Goal: Information Seeking & Learning: Learn about a topic

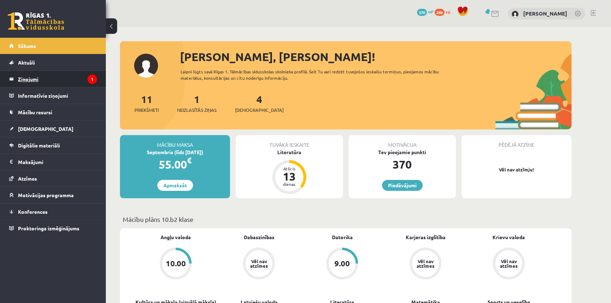
click at [25, 78] on legend "Ziņojumi 1" at bounding box center [57, 79] width 79 height 16
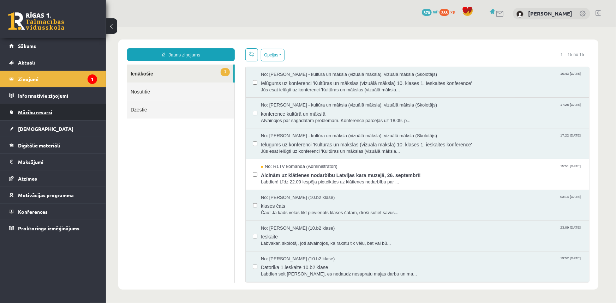
click at [41, 114] on span "Mācību resursi" at bounding box center [35, 112] width 34 height 6
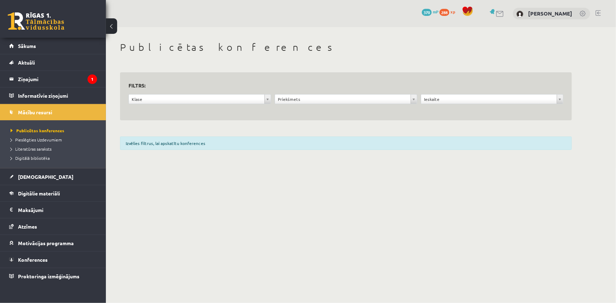
click at [204, 145] on div "Izvēlies filtrus, lai apskatītu konferences" at bounding box center [346, 143] width 452 height 13
click at [214, 106] on div "**********" at bounding box center [200, 100] width 146 height 13
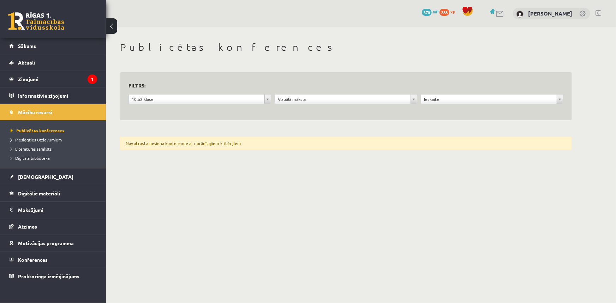
click at [239, 94] on div "10.b2 klase" at bounding box center [200, 99] width 143 height 10
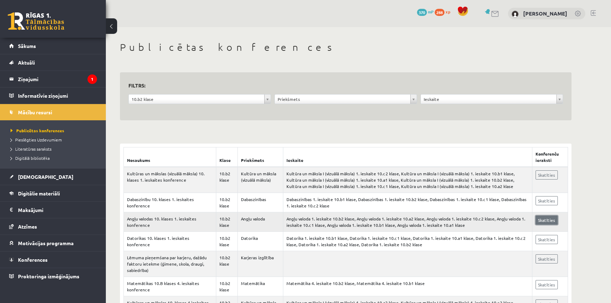
click at [548, 221] on link "Skatīties" at bounding box center [547, 220] width 22 height 9
click at [546, 175] on link "Skatīties" at bounding box center [547, 175] width 22 height 9
click at [36, 189] on link "Digitālie materiāli" at bounding box center [53, 193] width 88 height 16
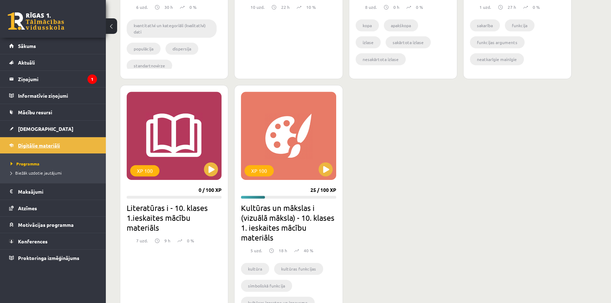
scroll to position [359, 0]
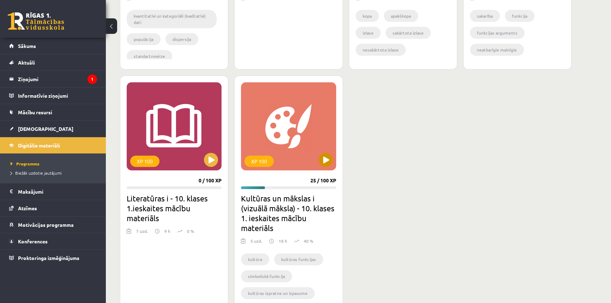
click at [335, 158] on div "XP 100" at bounding box center [288, 126] width 95 height 88
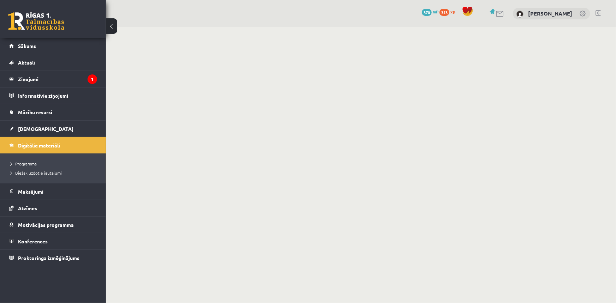
click at [31, 149] on link "Digitālie materiāli" at bounding box center [53, 145] width 88 height 16
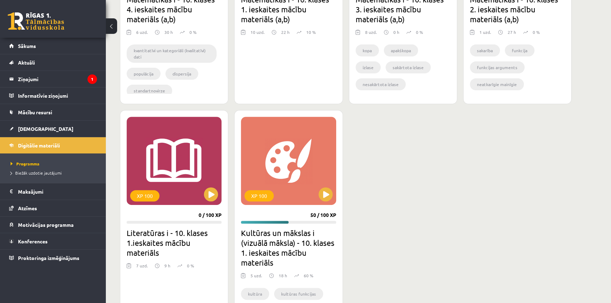
scroll to position [329, 0]
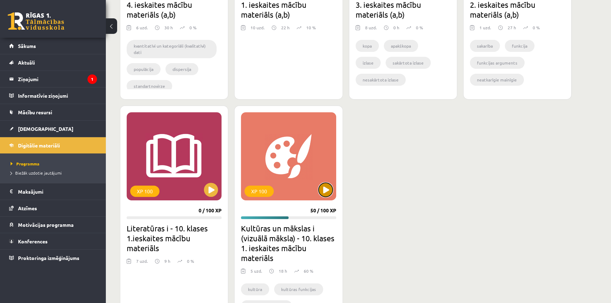
click at [322, 184] on button at bounding box center [326, 190] width 14 height 14
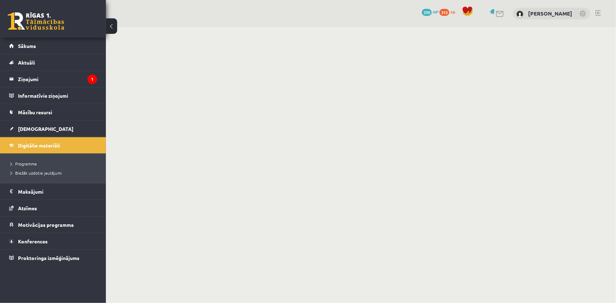
click at [325, 191] on body "0 Dāvanas 370 mP 313 xp [PERSON_NAME] Sākums Aktuāli Kā mācīties eSKOLĀ Kontakt…" at bounding box center [308, 151] width 616 height 303
